Goal: Navigation & Orientation: Find specific page/section

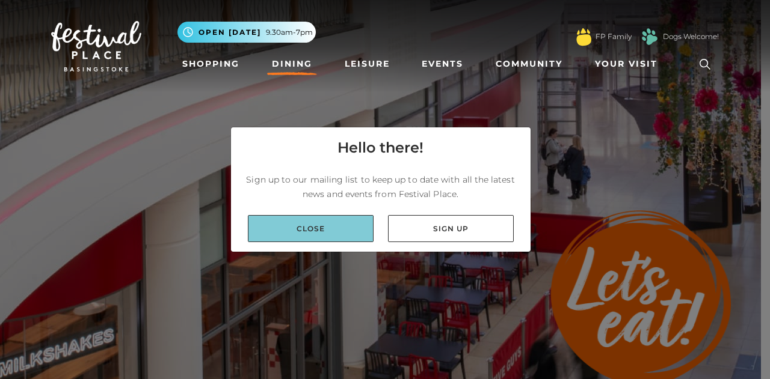
click at [310, 234] on link "Close" at bounding box center [311, 228] width 126 height 27
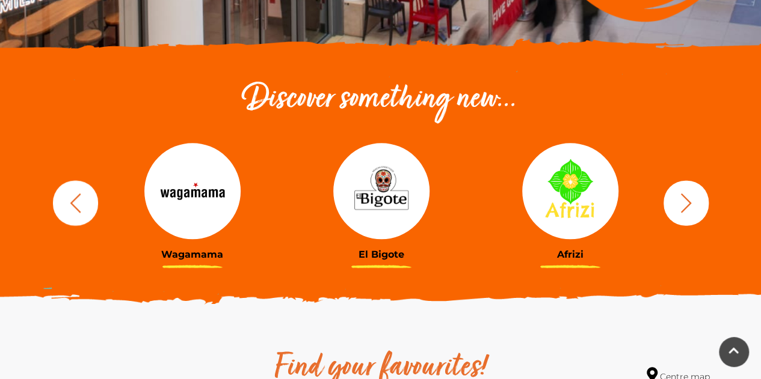
scroll to position [361, 0]
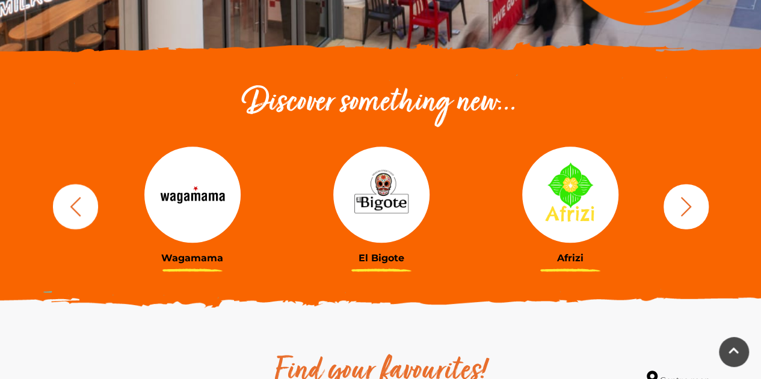
click at [687, 199] on icon "button" at bounding box center [686, 206] width 22 height 22
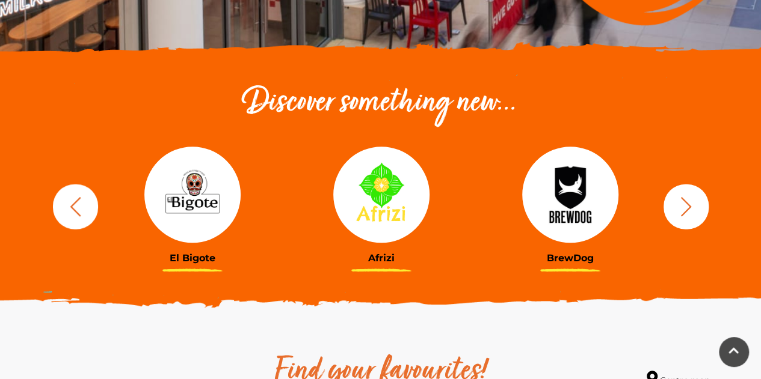
click at [681, 199] on icon "button" at bounding box center [686, 206] width 22 height 22
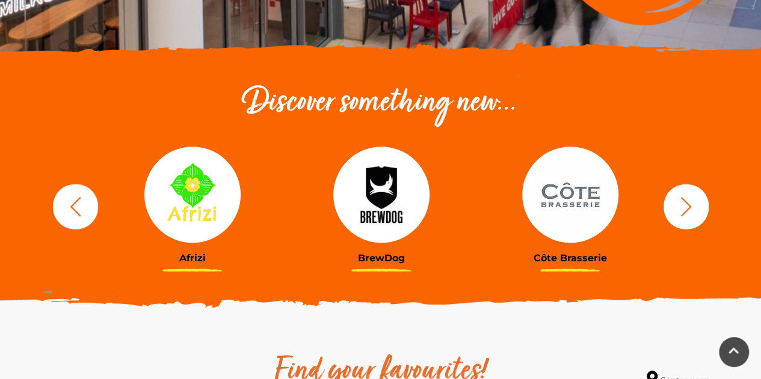
click at [681, 199] on icon "button" at bounding box center [686, 206] width 22 height 22
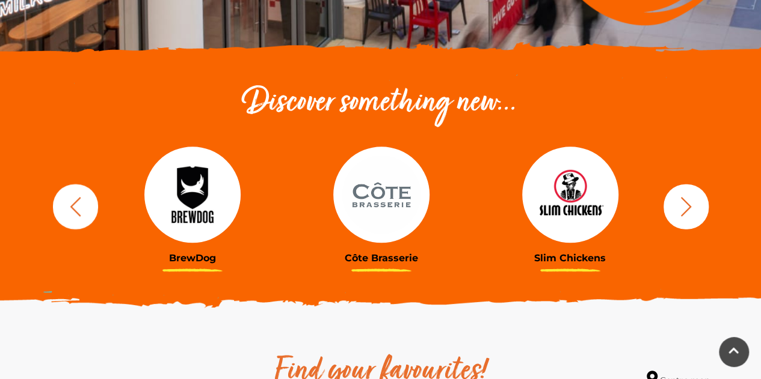
click at [681, 199] on icon "button" at bounding box center [686, 206] width 22 height 22
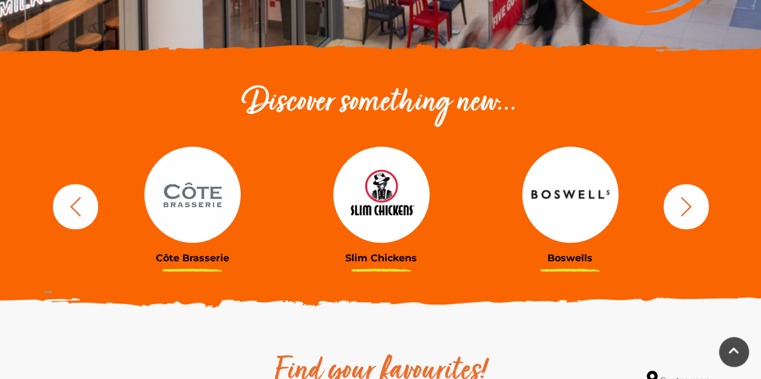
click at [681, 199] on icon "button" at bounding box center [686, 206] width 22 height 22
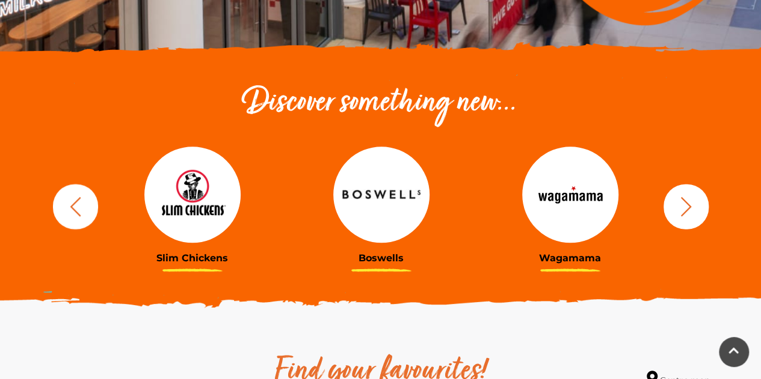
click at [681, 199] on icon "button" at bounding box center [686, 206] width 22 height 22
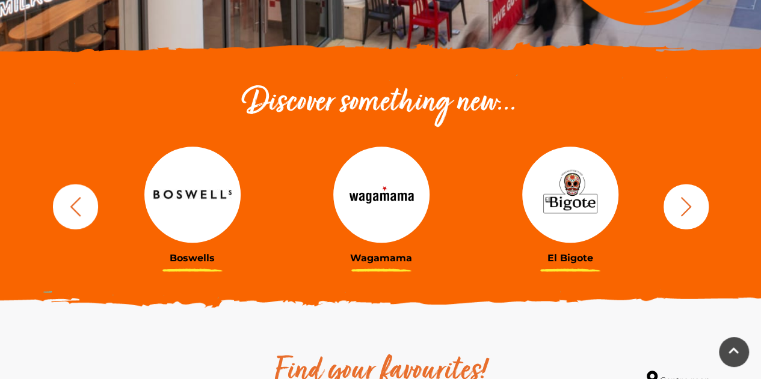
click at [681, 199] on icon "button" at bounding box center [686, 206] width 22 height 22
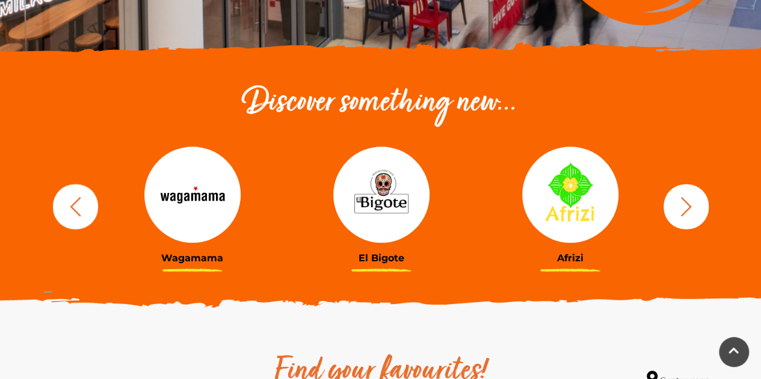
click at [678, 198] on icon "button" at bounding box center [686, 206] width 22 height 22
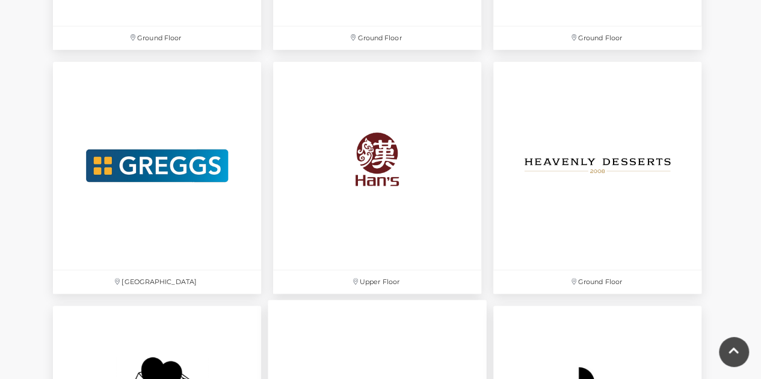
scroll to position [2525, 0]
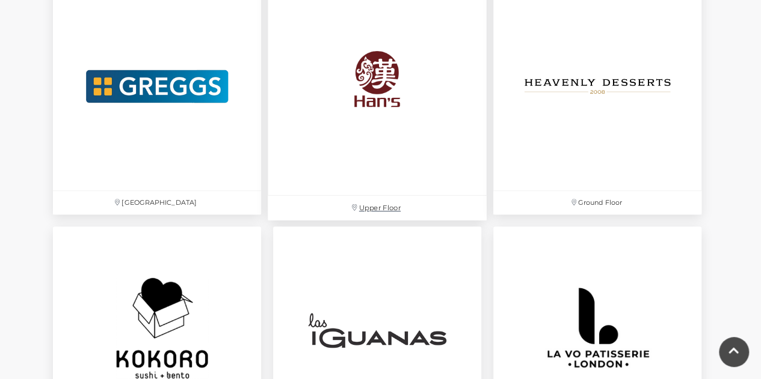
click at [405, 94] on img at bounding box center [377, 86] width 219 height 219
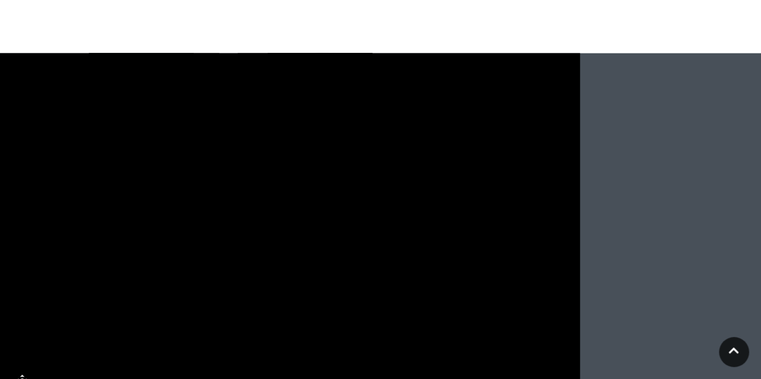
scroll to position [1263, 0]
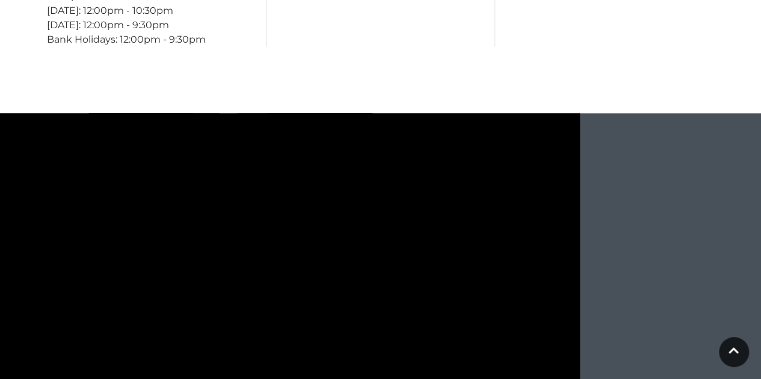
drag, startPoint x: 402, startPoint y: 245, endPoint x: 397, endPoint y: 214, distance: 31.0
